Goal: Information Seeking & Learning: Understand process/instructions

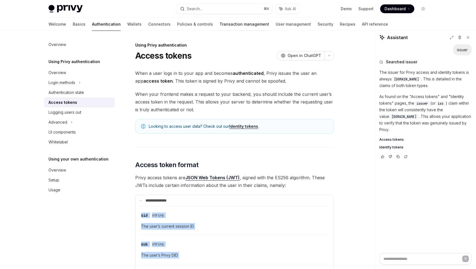
click at [224, 24] on link "Transaction management" at bounding box center [245, 24] width 50 height 13
type textarea "*"
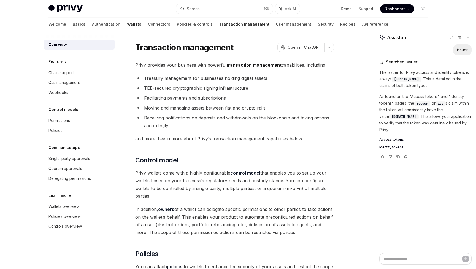
click at [127, 25] on link "Wallets" at bounding box center [134, 24] width 14 height 13
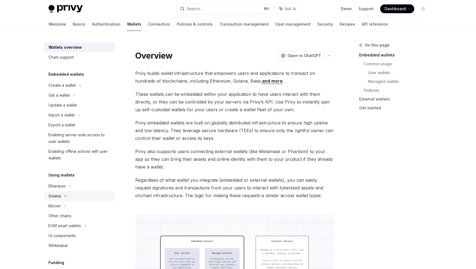
click at [76, 193] on div "Solana" at bounding box center [79, 196] width 71 height 10
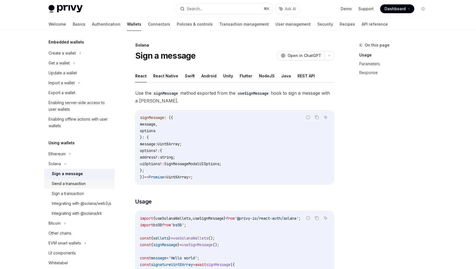
scroll to position [39, 0]
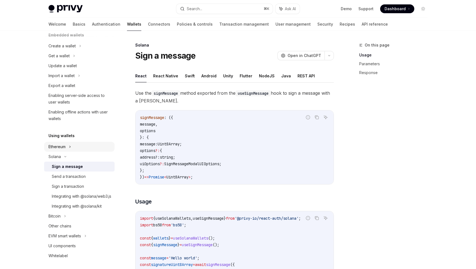
click at [90, 150] on div "Ethereum" at bounding box center [79, 147] width 71 height 10
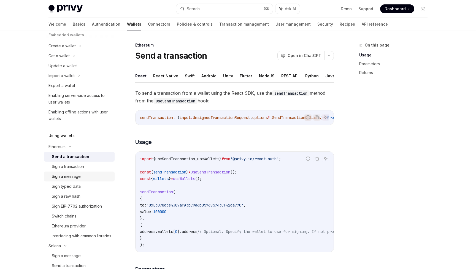
scroll to position [81, 0]
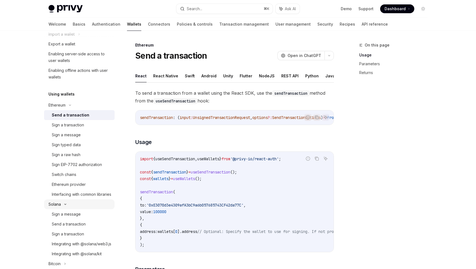
click at [86, 209] on div "Solana" at bounding box center [79, 204] width 71 height 10
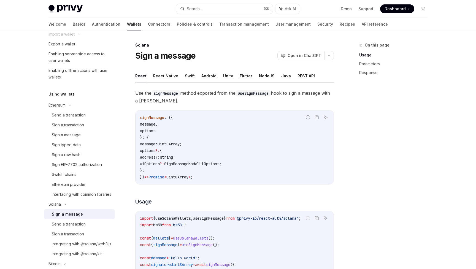
click at [82, 217] on link "Sign a message" at bounding box center [79, 214] width 71 height 10
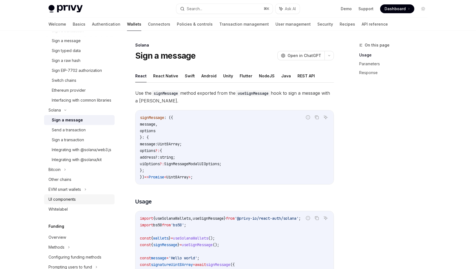
scroll to position [240, 0]
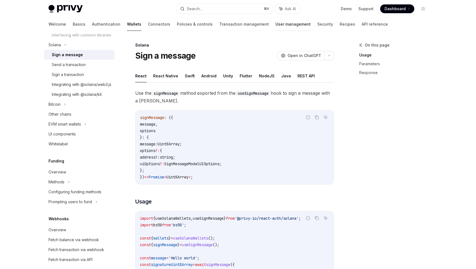
click at [275, 23] on link "User management" at bounding box center [292, 24] width 35 height 13
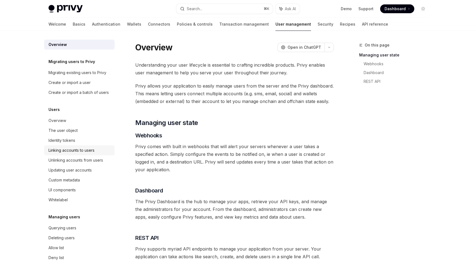
click at [91, 153] on div "Linking accounts to users" at bounding box center [71, 150] width 46 height 7
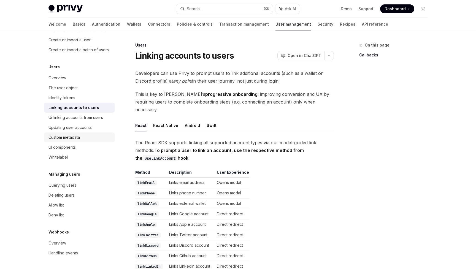
scroll to position [43, 0]
click at [90, 111] on link "Linking accounts to users" at bounding box center [79, 108] width 71 height 10
type textarea "*"
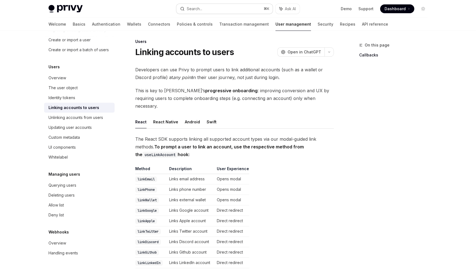
click at [221, 9] on button "Search... ⌘ K" at bounding box center [224, 9] width 96 height 10
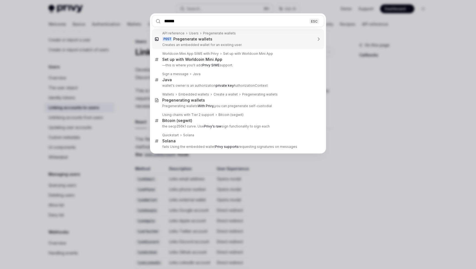
type input "*******"
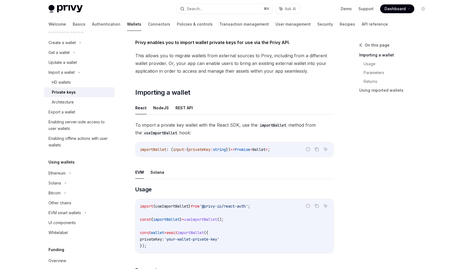
scroll to position [250, 0]
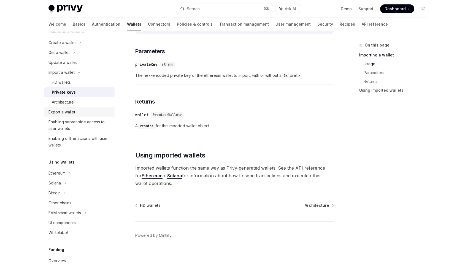
click at [84, 113] on div "Export a wallet" at bounding box center [79, 112] width 63 height 7
type textarea "*"
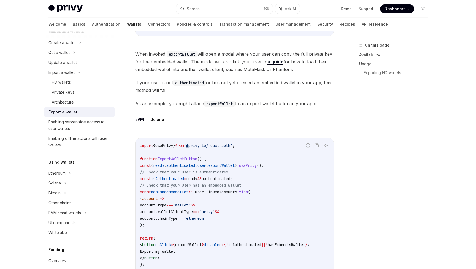
scroll to position [296, 0]
